Goal: Task Accomplishment & Management: Manage account settings

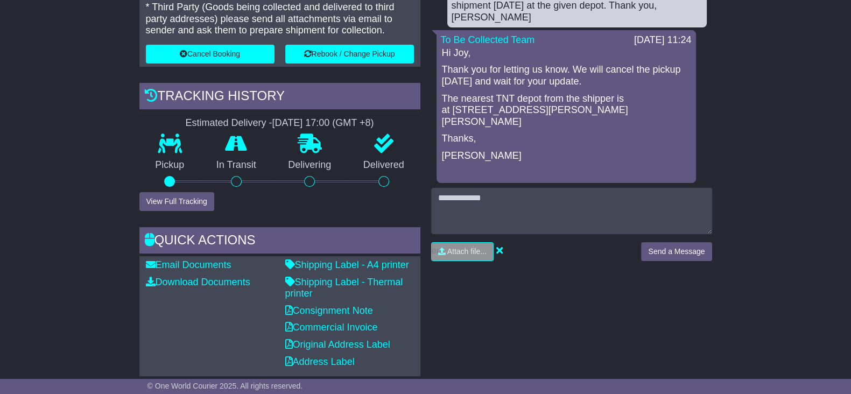
scroll to position [46, 0]
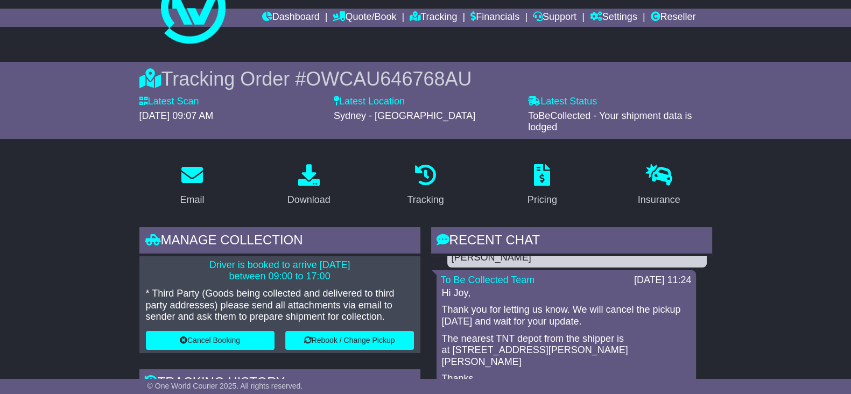
scroll to position [0, 0]
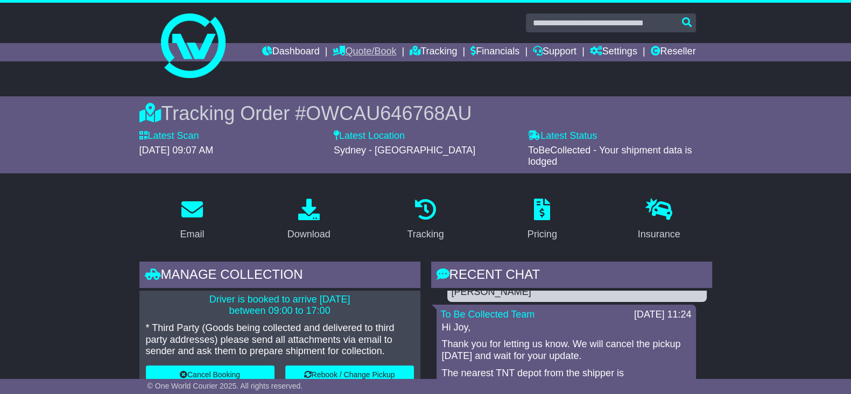
click at [347, 54] on link "Quote/Book" at bounding box center [365, 52] width 64 height 18
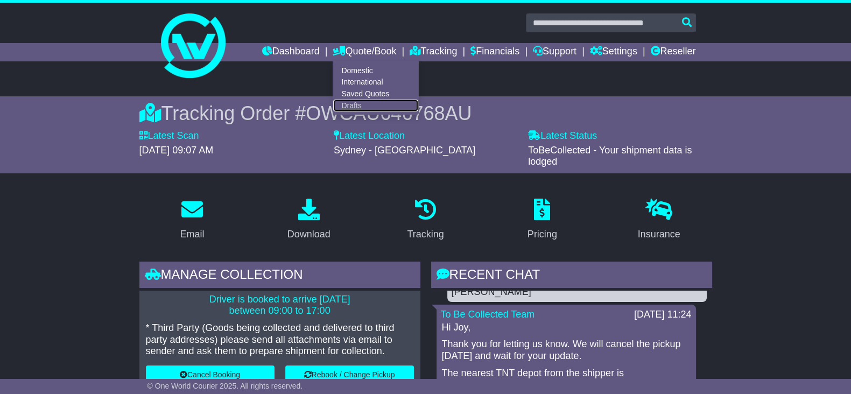
click at [337, 106] on link "Drafts" at bounding box center [375, 106] width 85 height 12
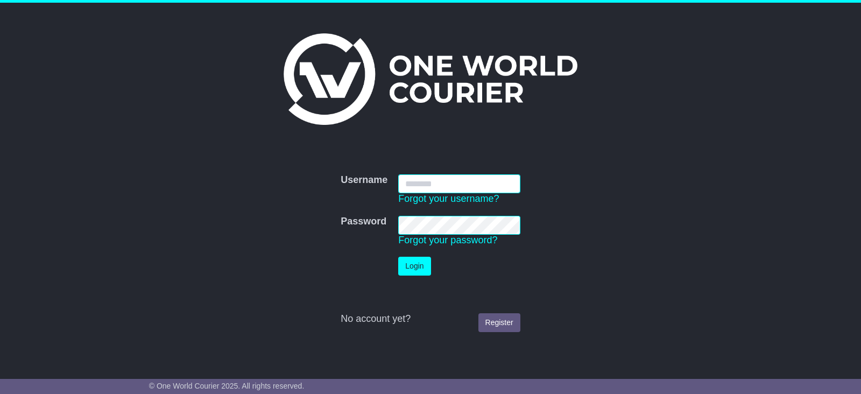
click at [443, 182] on input "Username" at bounding box center [459, 183] width 122 height 19
type input "**********"
click at [406, 265] on button "Login" at bounding box center [414, 266] width 32 height 19
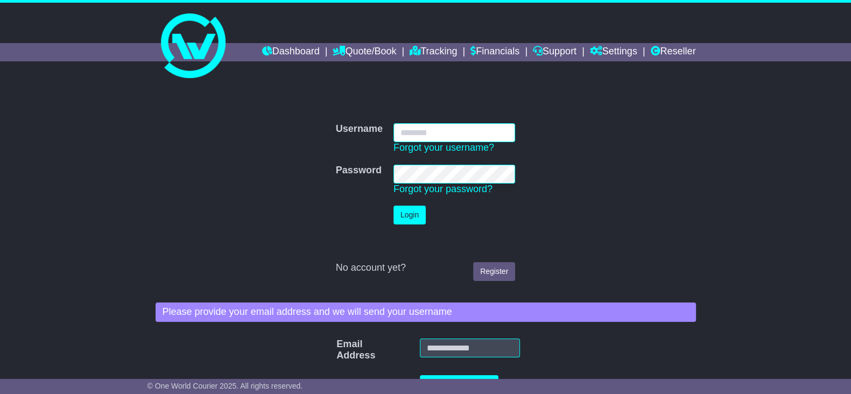
type input "**********"
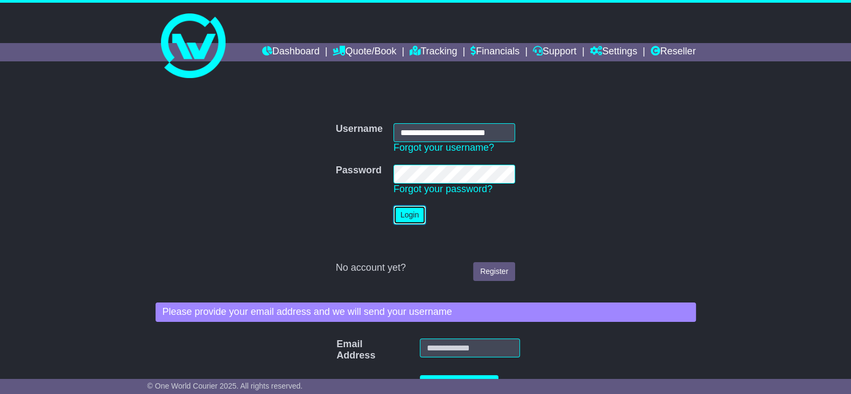
click at [410, 210] on button "Login" at bounding box center [409, 215] width 32 height 19
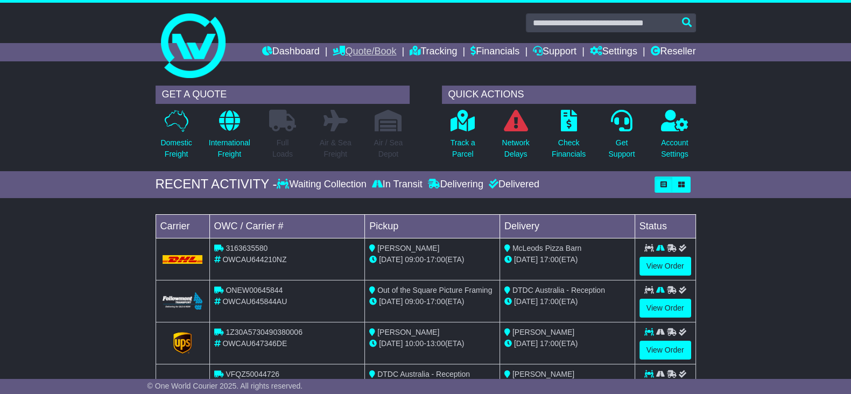
click at [350, 52] on link "Quote/Book" at bounding box center [365, 52] width 64 height 18
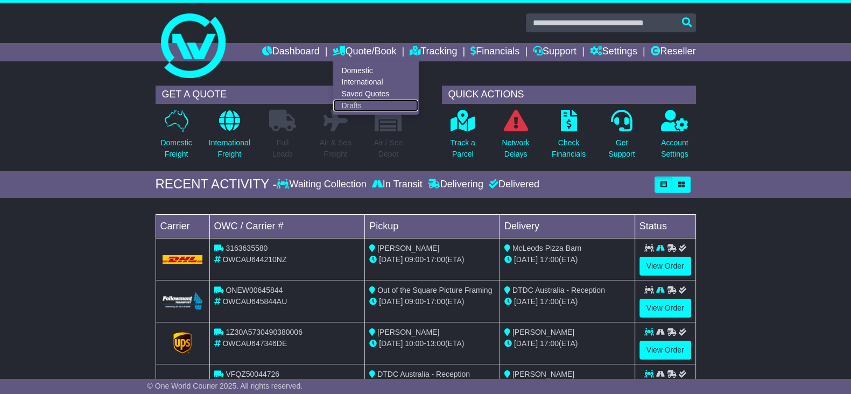
click at [339, 103] on link "Drafts" at bounding box center [375, 106] width 85 height 12
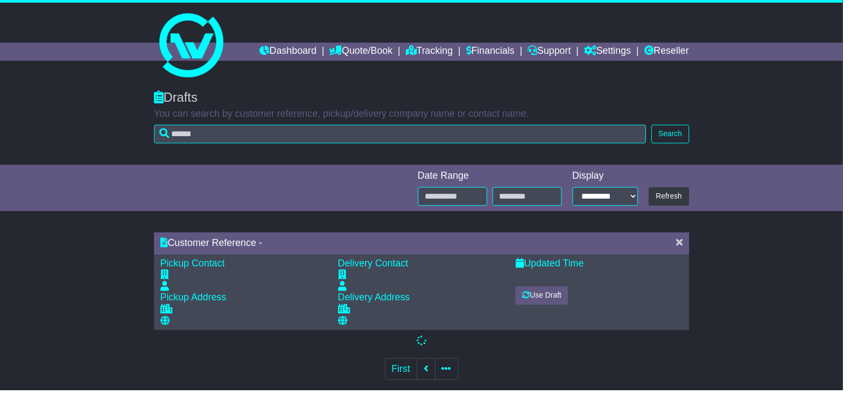
select select "*"
